Goal: Navigation & Orientation: Go to known website

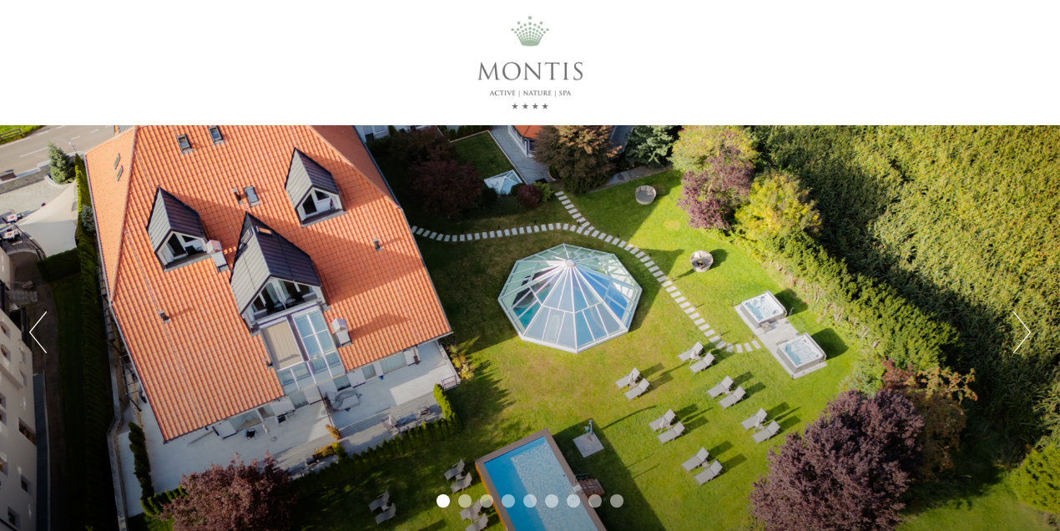
click at [520, 59] on div at bounding box center [530, 62] width 934 height 108
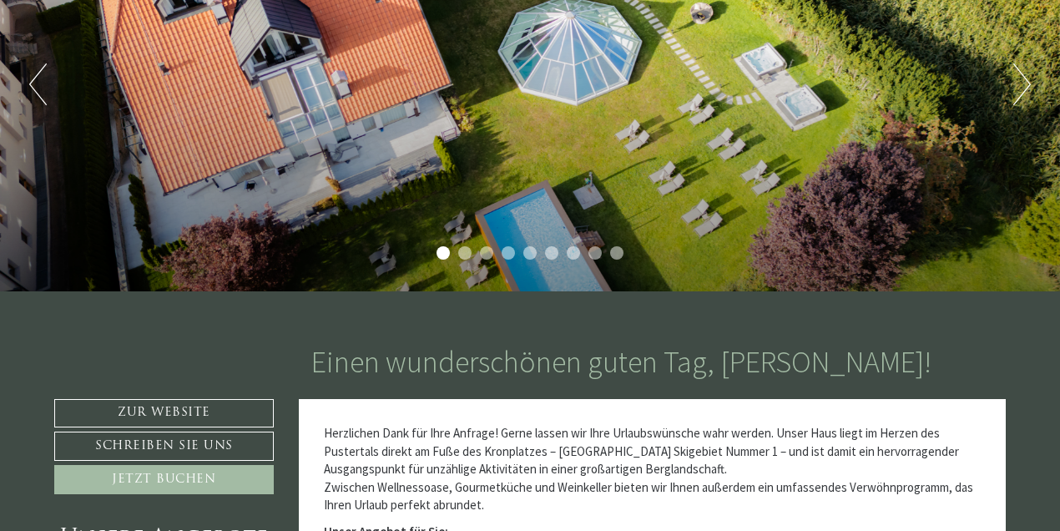
scroll to position [248, 0]
click at [176, 410] on link "Zur Website" at bounding box center [163, 413] width 219 height 28
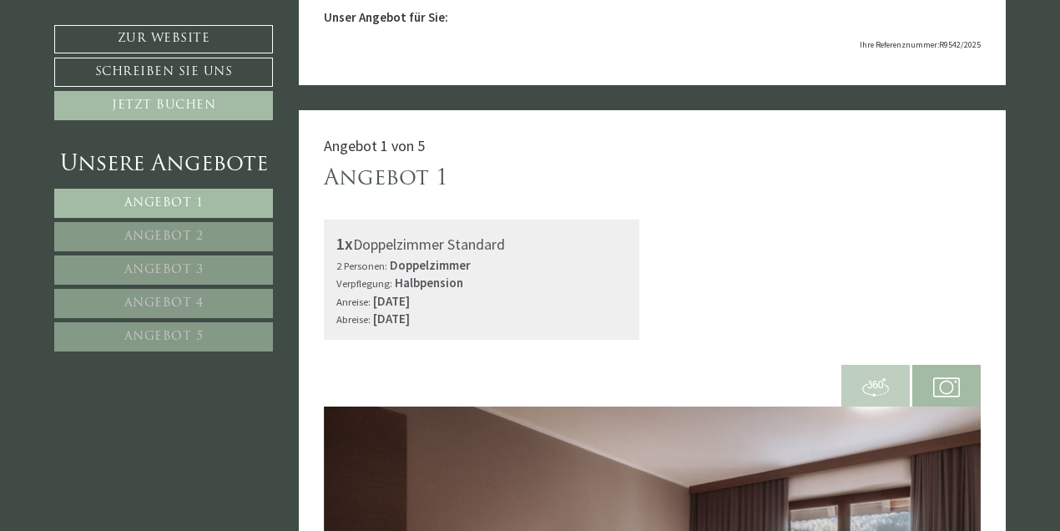
scroll to position [1010, 0]
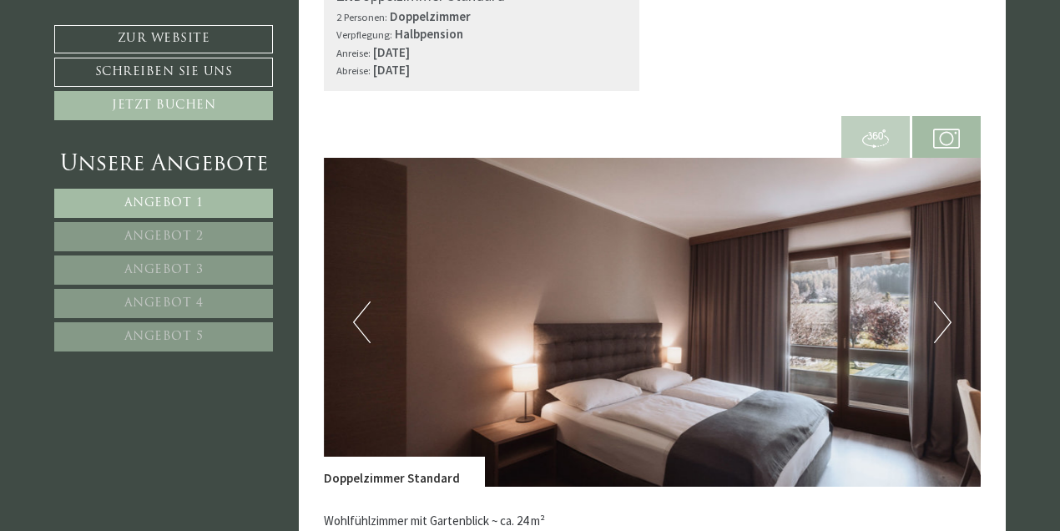
click at [892, 128] on span at bounding box center [875, 137] width 68 height 58
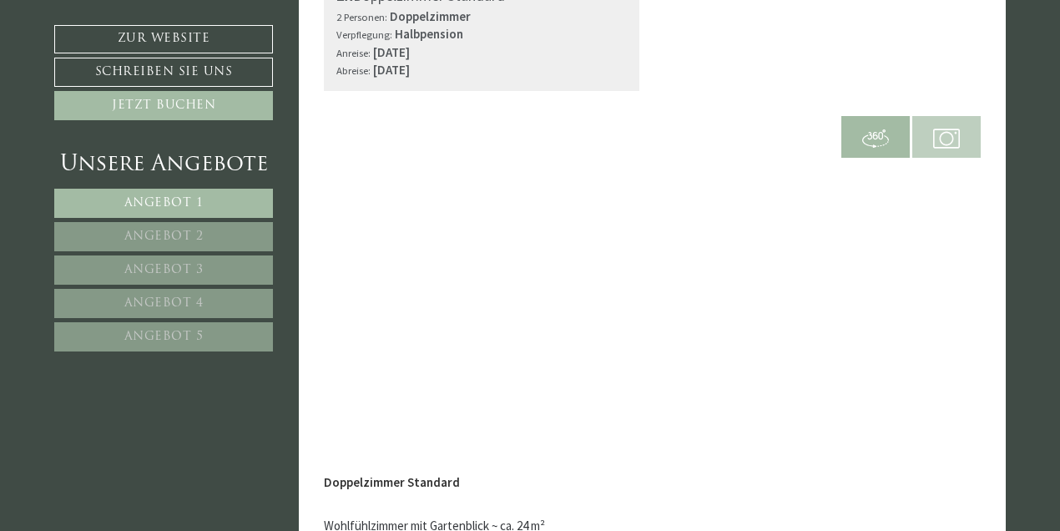
scroll to position [0, 0]
click at [919, 149] on span at bounding box center [946, 137] width 68 height 58
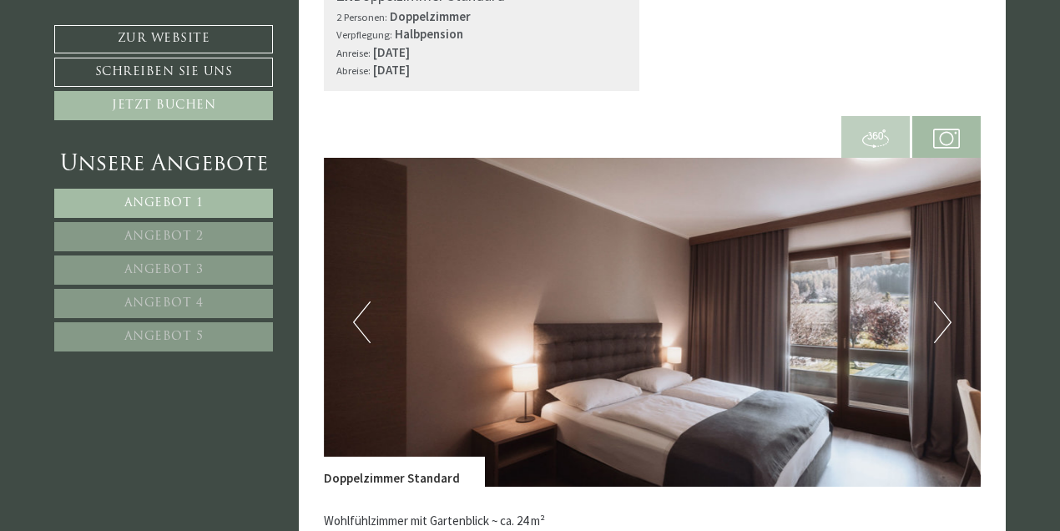
click at [942, 319] on button "Next" at bounding box center [943, 322] width 18 height 42
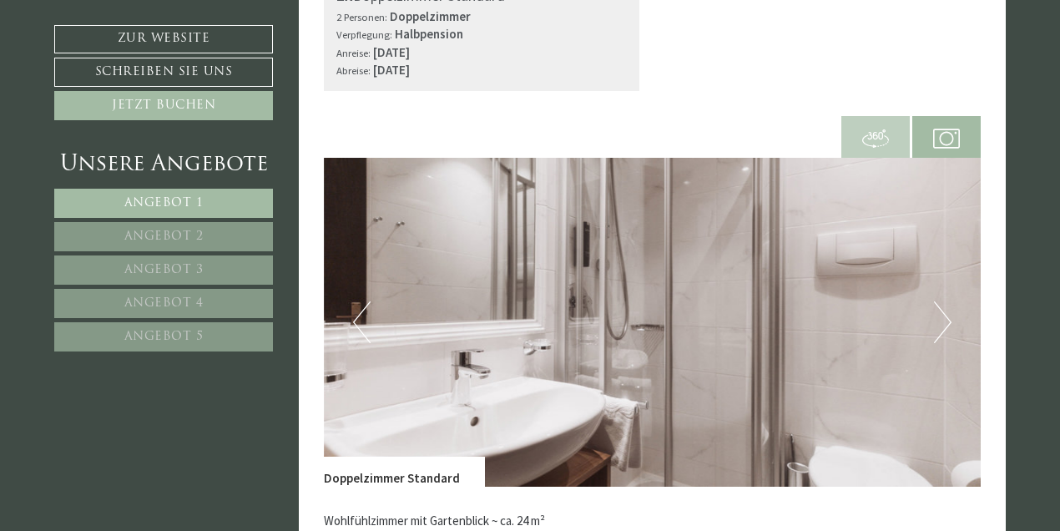
click at [942, 318] on button "Next" at bounding box center [943, 322] width 18 height 42
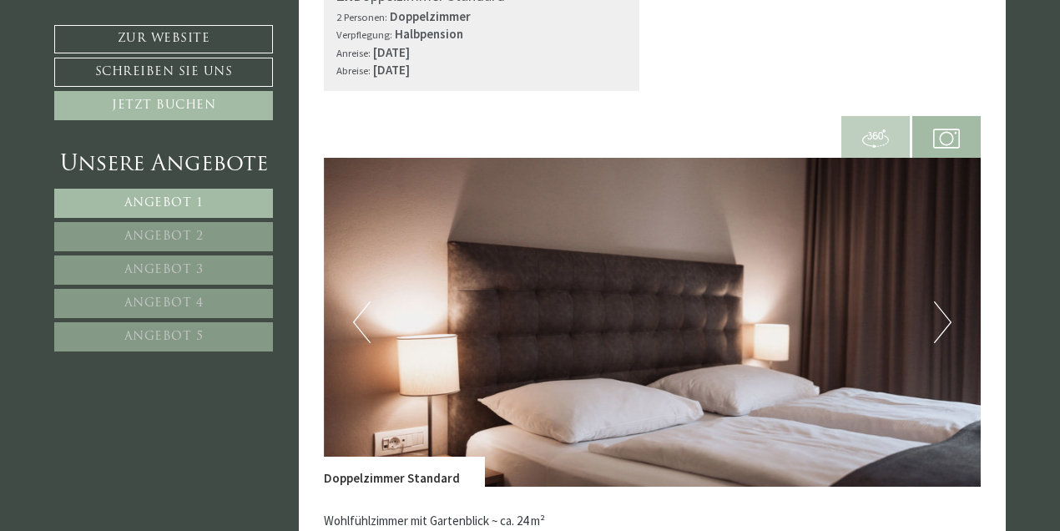
click at [942, 318] on button "Next" at bounding box center [943, 322] width 18 height 42
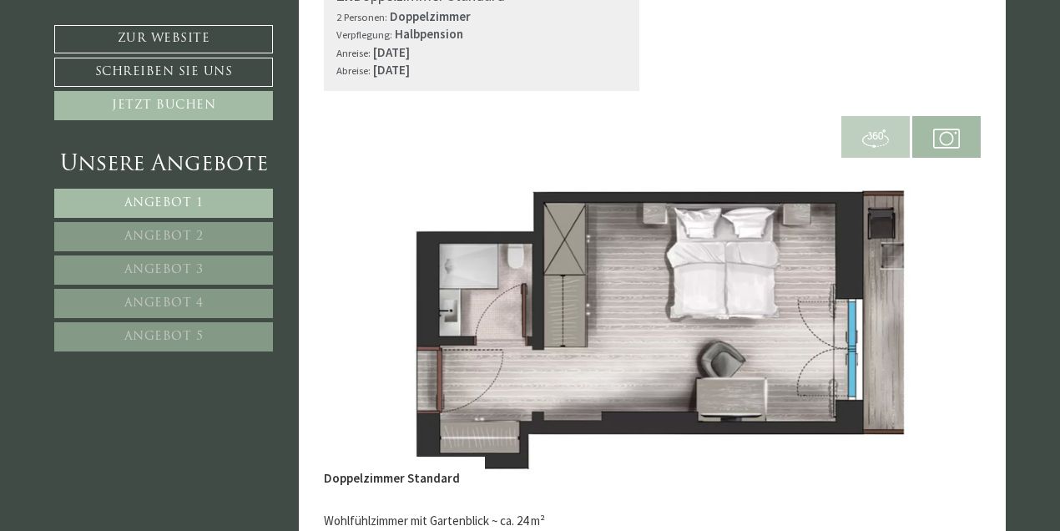
click at [942, 318] on button "Next" at bounding box center [943, 322] width 18 height 42
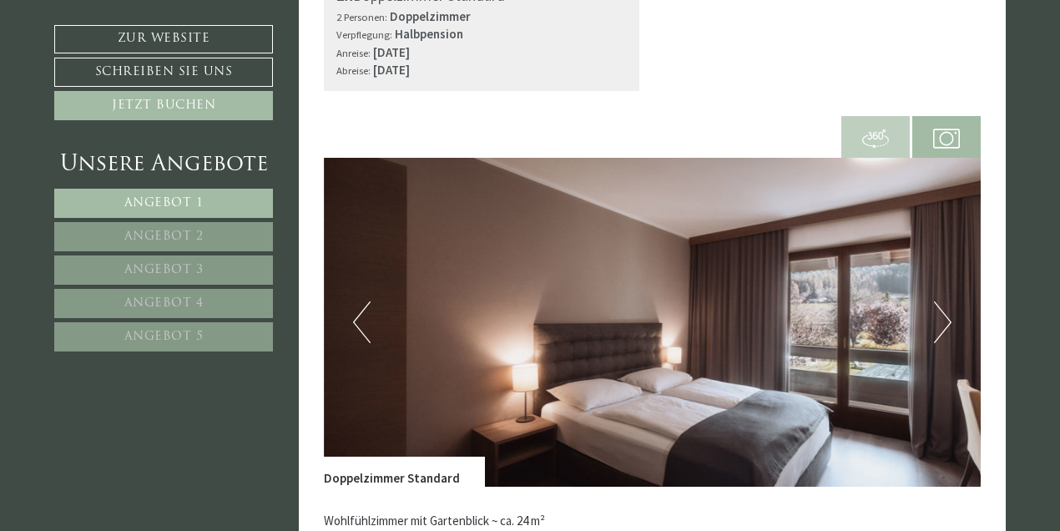
click at [942, 318] on button "Next" at bounding box center [943, 322] width 18 height 42
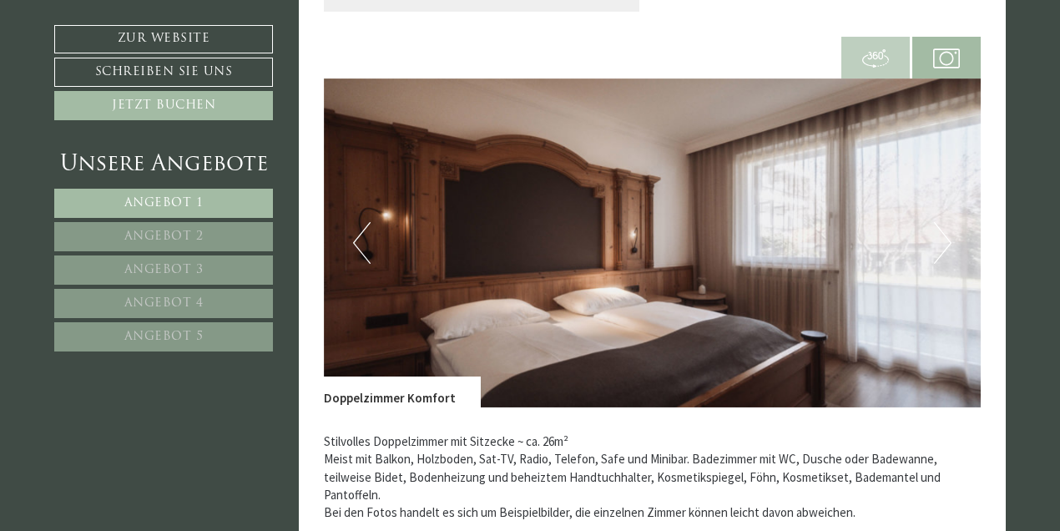
scroll to position [2249, 0]
click at [935, 246] on button "Next" at bounding box center [943, 244] width 18 height 42
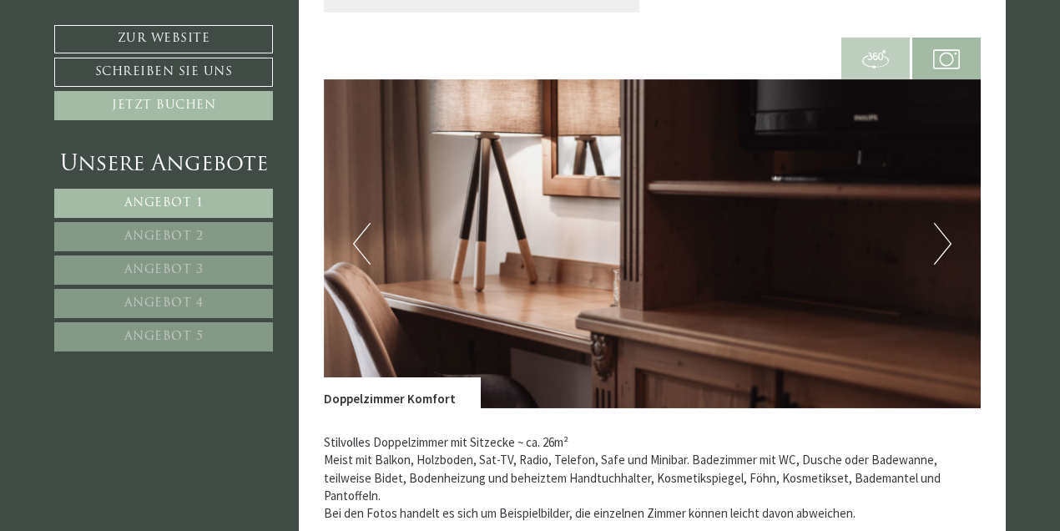
click at [935, 245] on button "Next" at bounding box center [943, 244] width 18 height 42
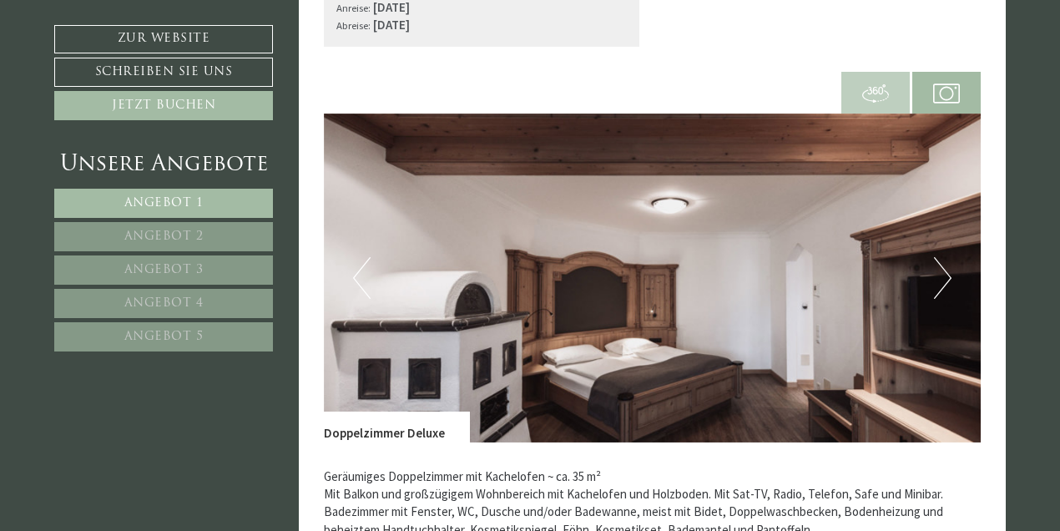
scroll to position [3362, 0]
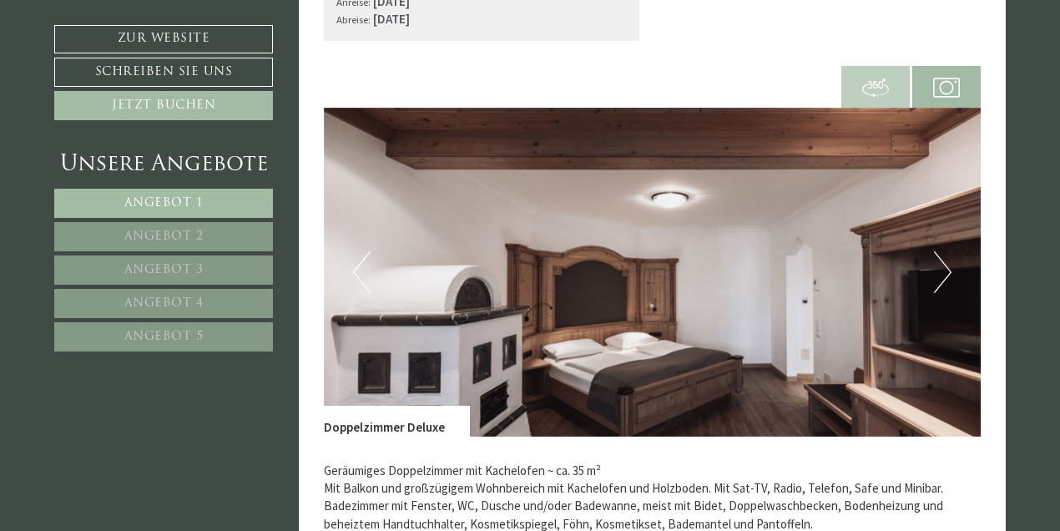
click at [935, 251] on button "Next" at bounding box center [943, 272] width 18 height 42
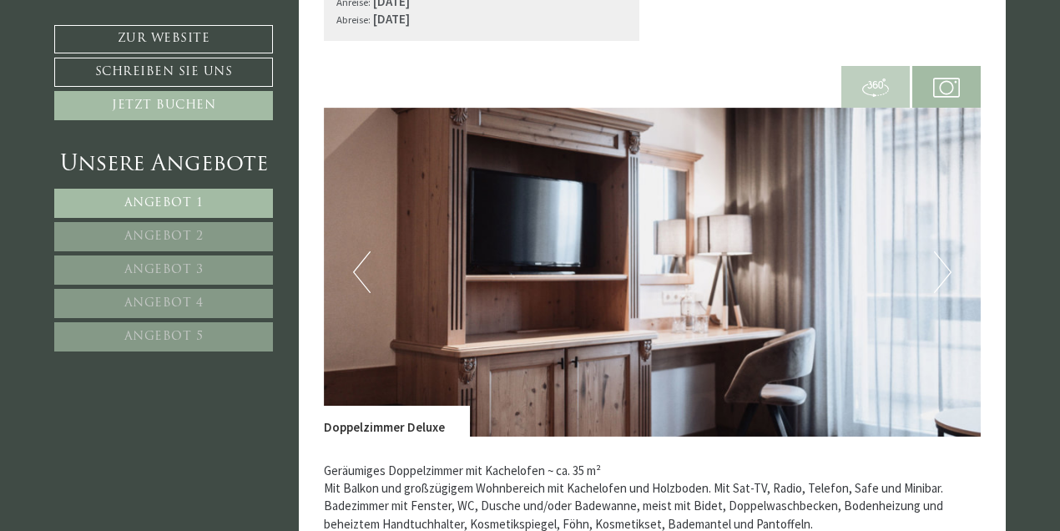
click at [935, 251] on button "Next" at bounding box center [943, 272] width 18 height 42
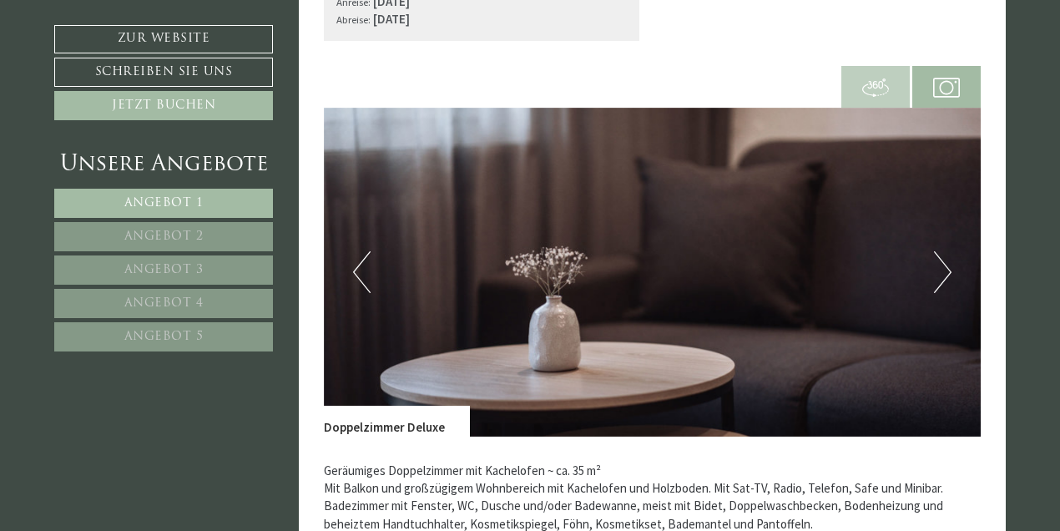
click at [934, 251] on button "Next" at bounding box center [943, 272] width 18 height 42
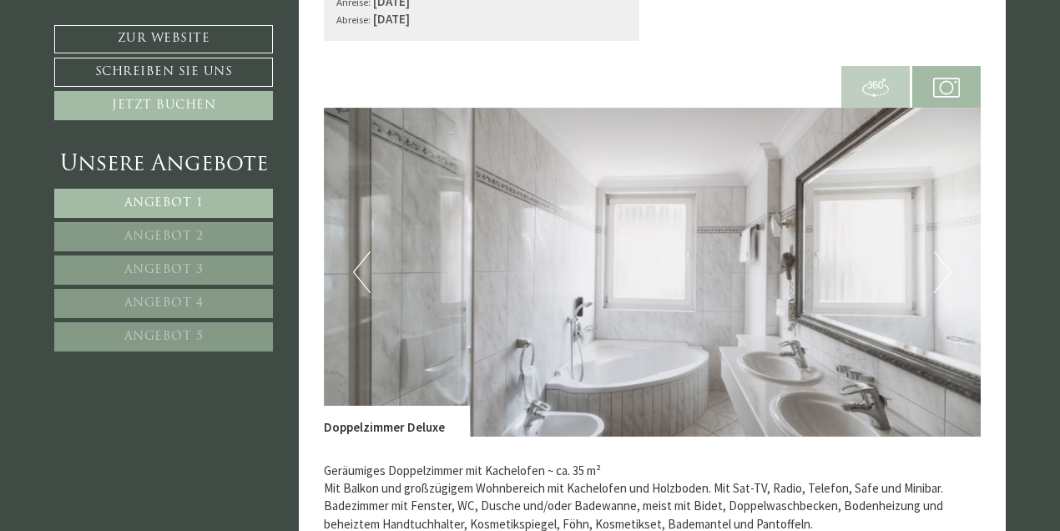
click at [934, 251] on button "Next" at bounding box center [943, 272] width 18 height 42
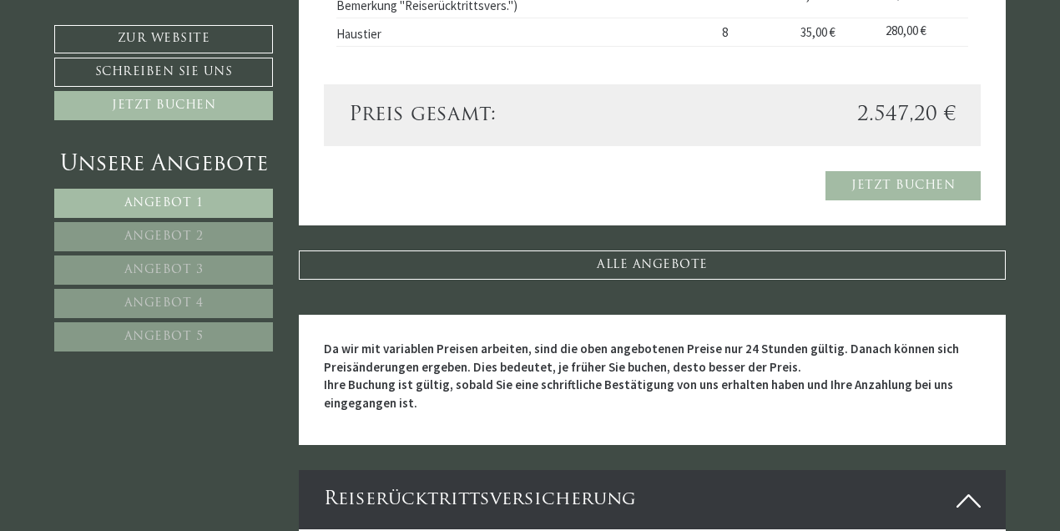
click at [871, 250] on link "ALLE ANGEBOTE" at bounding box center [653, 264] width 708 height 29
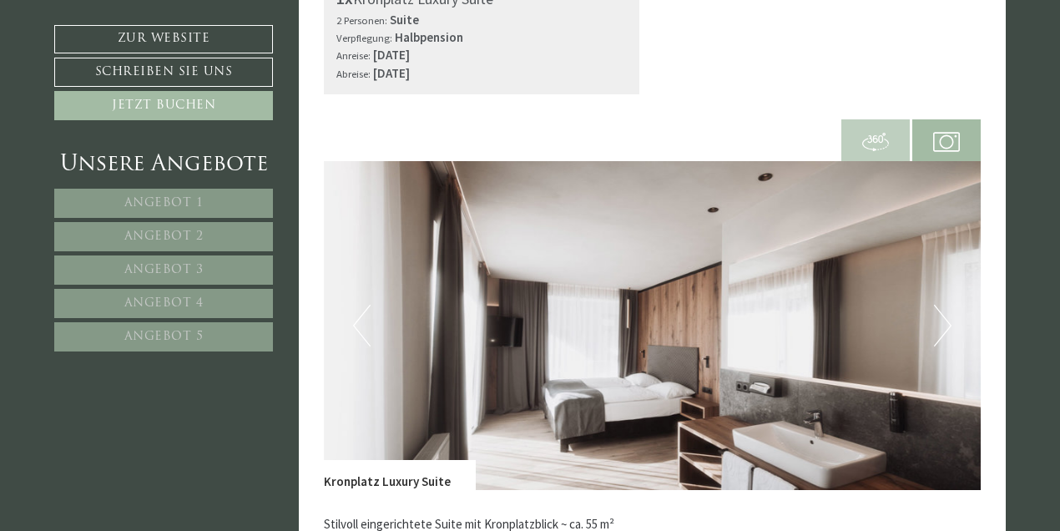
scroll to position [5589, 0]
click at [951, 290] on img at bounding box center [652, 326] width 657 height 329
click at [934, 305] on button "Next" at bounding box center [943, 326] width 18 height 42
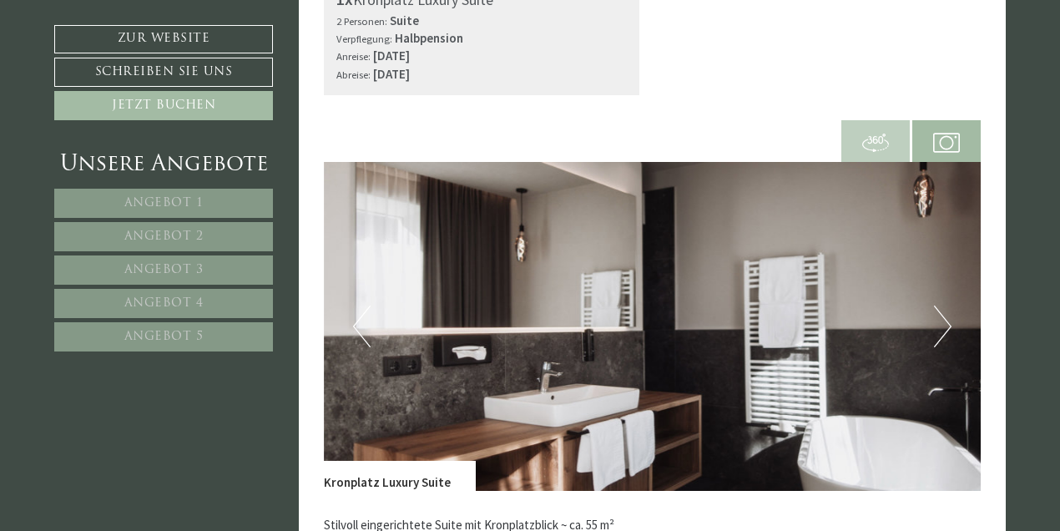
click at [934, 305] on button "Next" at bounding box center [943, 326] width 18 height 42
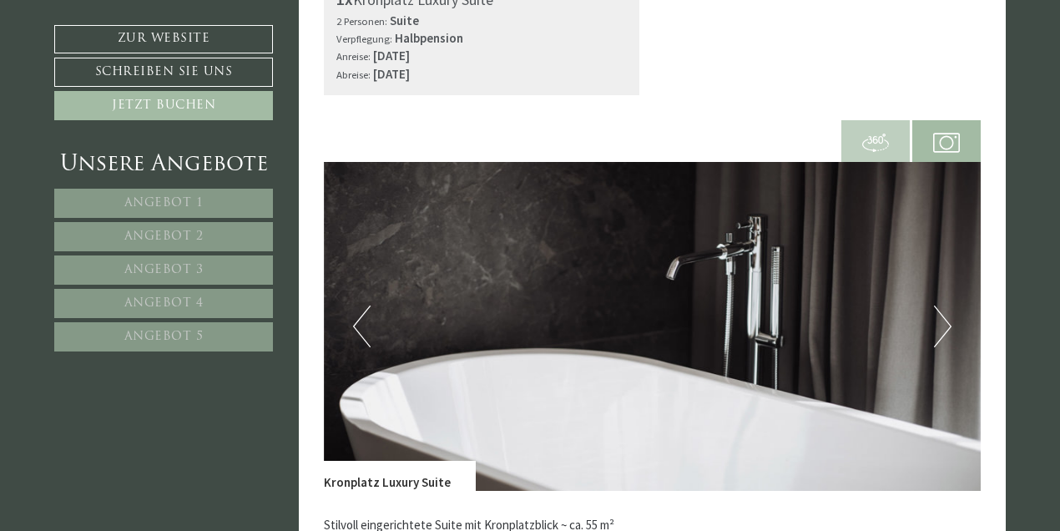
click at [934, 305] on button "Next" at bounding box center [943, 326] width 18 height 42
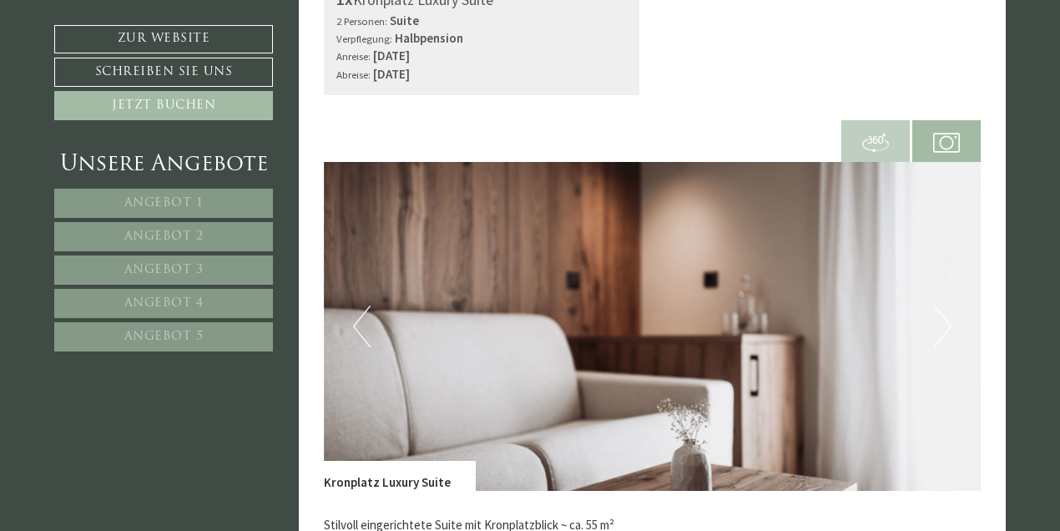
click at [934, 305] on button "Next" at bounding box center [943, 326] width 18 height 42
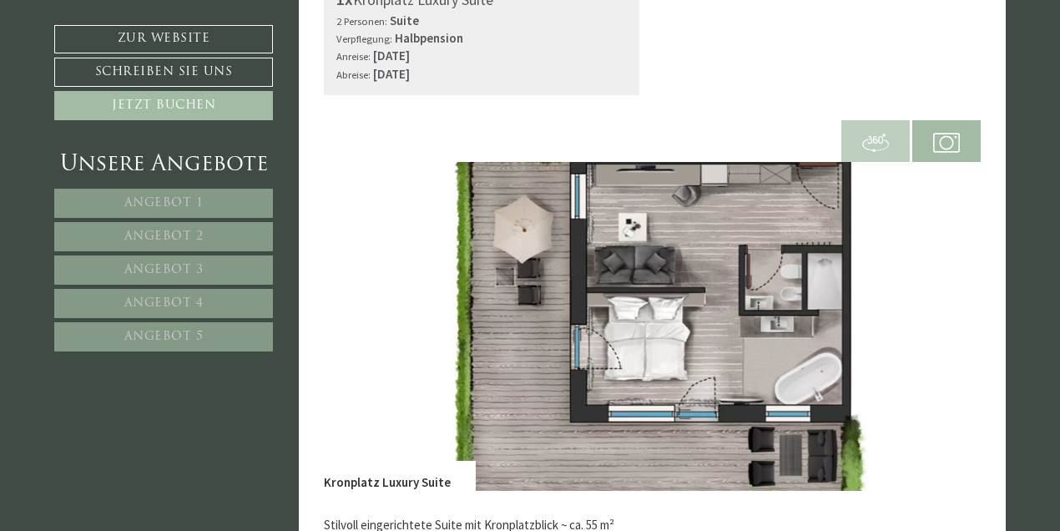
click at [934, 305] on button "Next" at bounding box center [943, 326] width 18 height 42
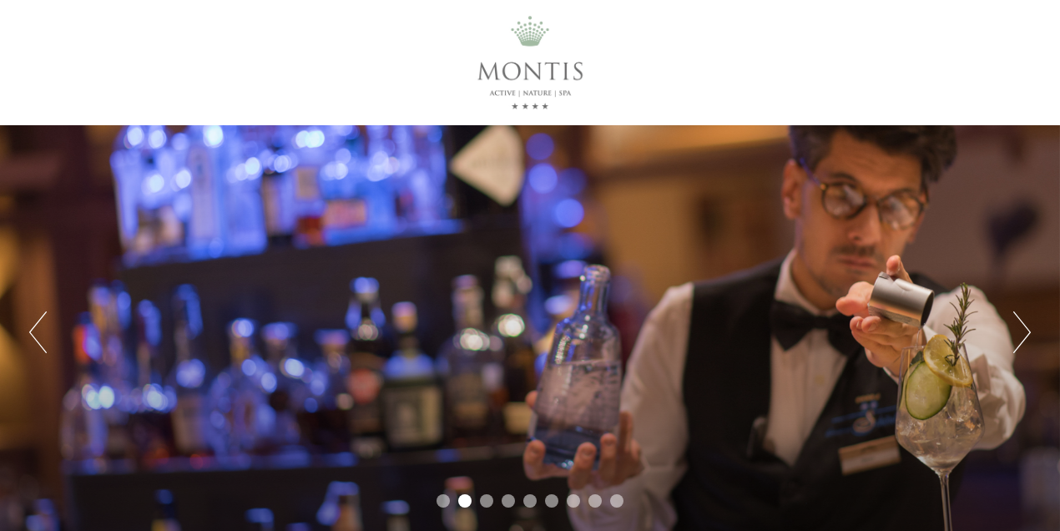
scroll to position [0, 0]
